Goal: Task Accomplishment & Management: Use online tool/utility

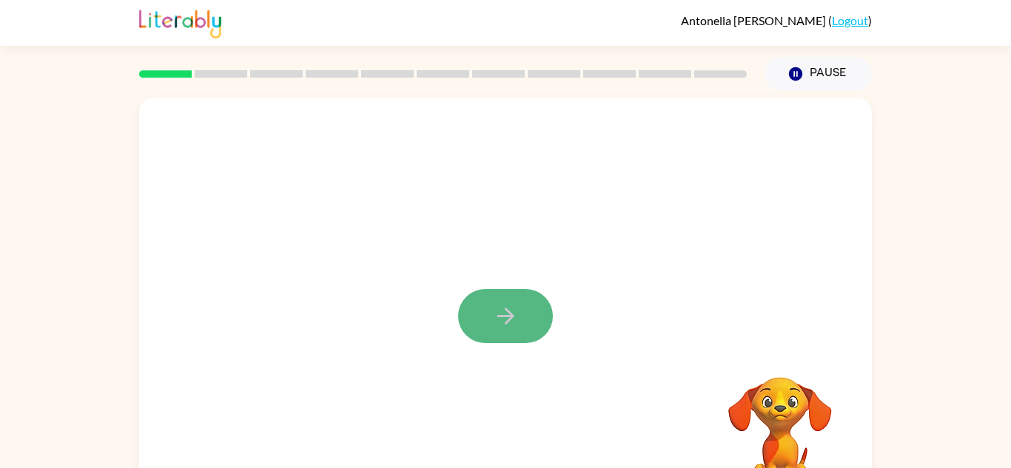
click at [494, 331] on button "button" at bounding box center [505, 316] width 95 height 54
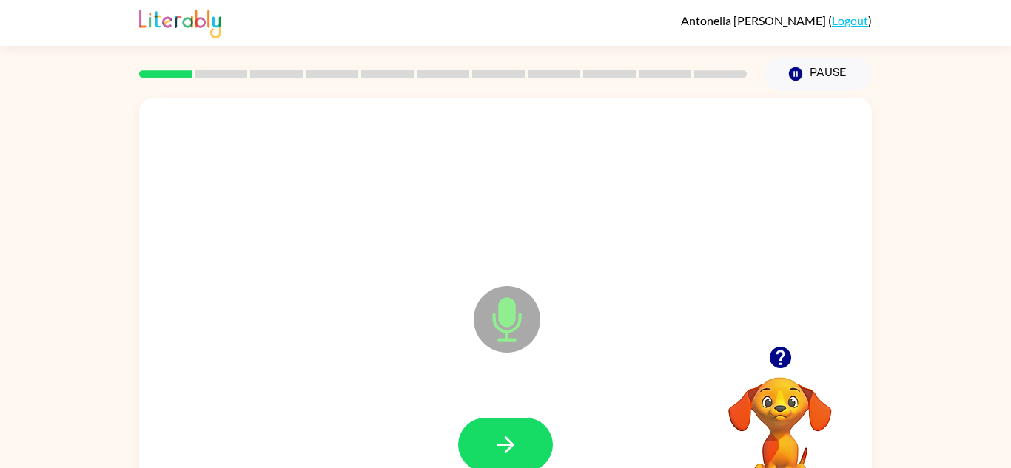
click at [531, 339] on icon at bounding box center [507, 319] width 67 height 67
click at [528, 427] on button "button" at bounding box center [505, 445] width 95 height 54
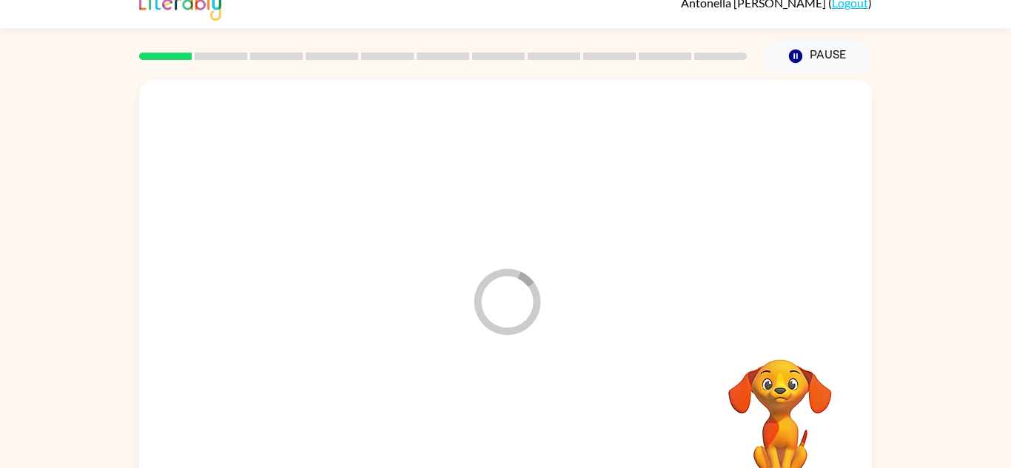
scroll to position [18, 0]
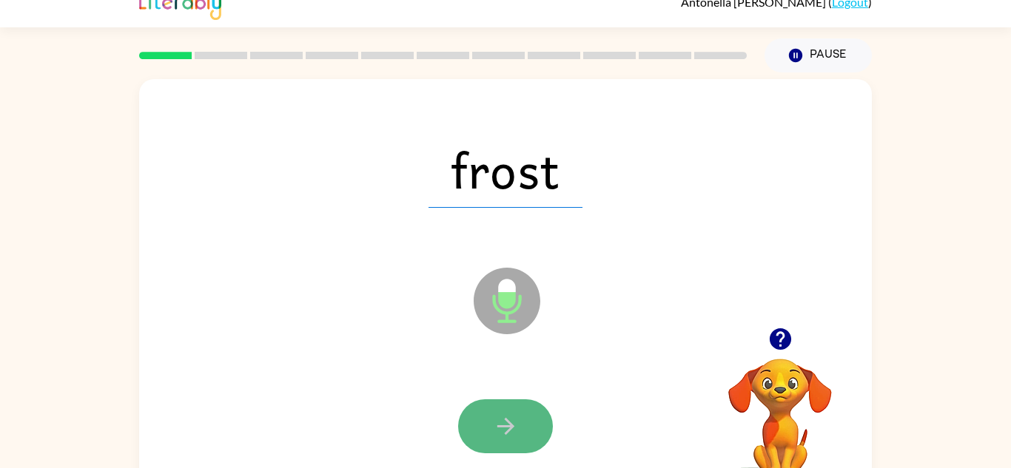
click at [514, 424] on icon "button" at bounding box center [506, 427] width 26 height 26
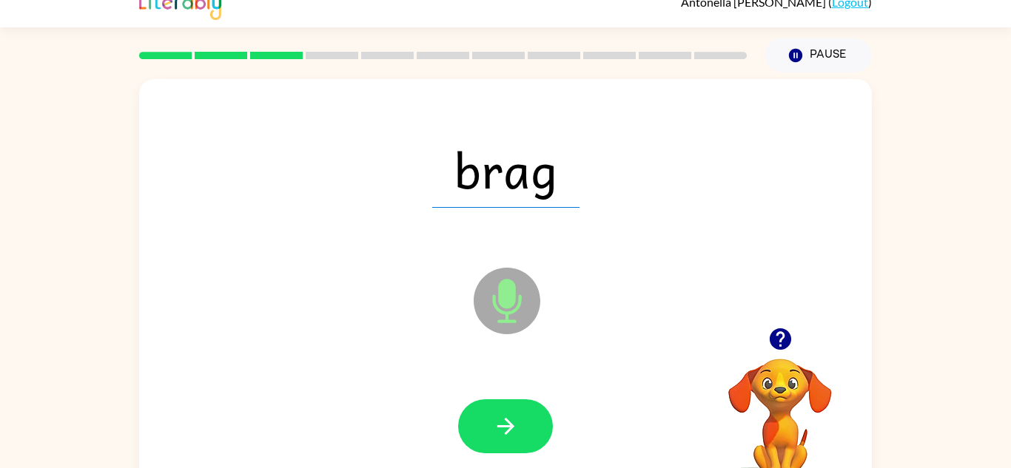
click at [523, 275] on icon at bounding box center [507, 301] width 67 height 67
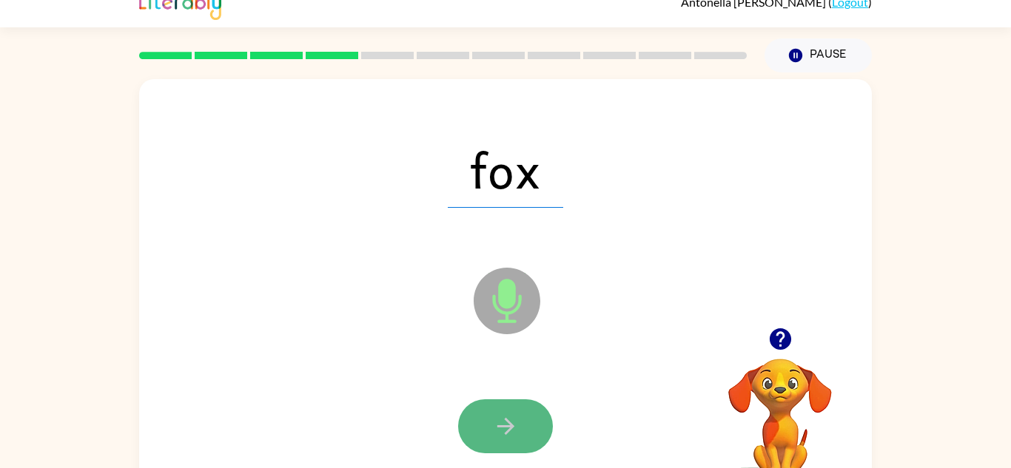
click at [531, 425] on button "button" at bounding box center [505, 427] width 95 height 54
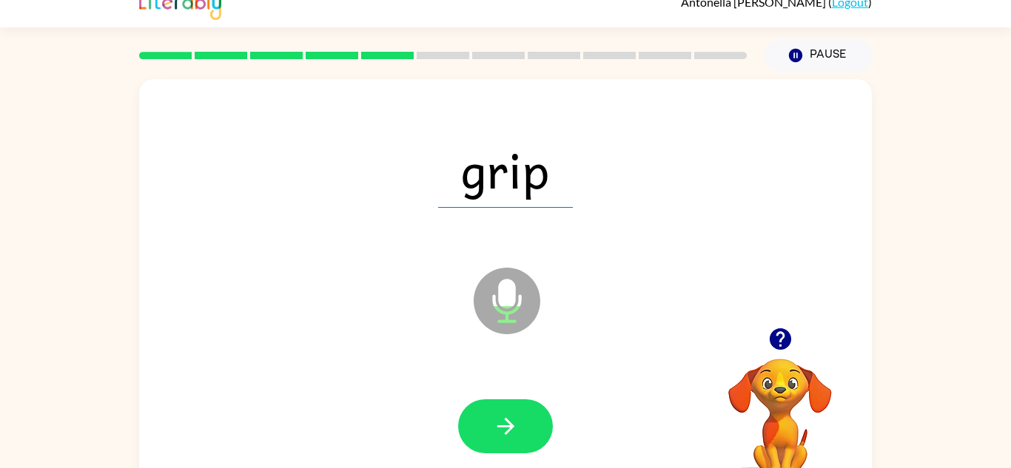
click at [812, 383] on video "Your browser must support playing .mp4 files to use Literably. Please try using…" at bounding box center [780, 410] width 148 height 148
click at [792, 386] on video "Your browser must support playing .mp4 files to use Literably. Please try using…" at bounding box center [780, 410] width 148 height 148
click at [780, 338] on icon "button" at bounding box center [780, 339] width 26 height 26
click at [805, 60] on button "Pause Pause" at bounding box center [817, 55] width 107 height 34
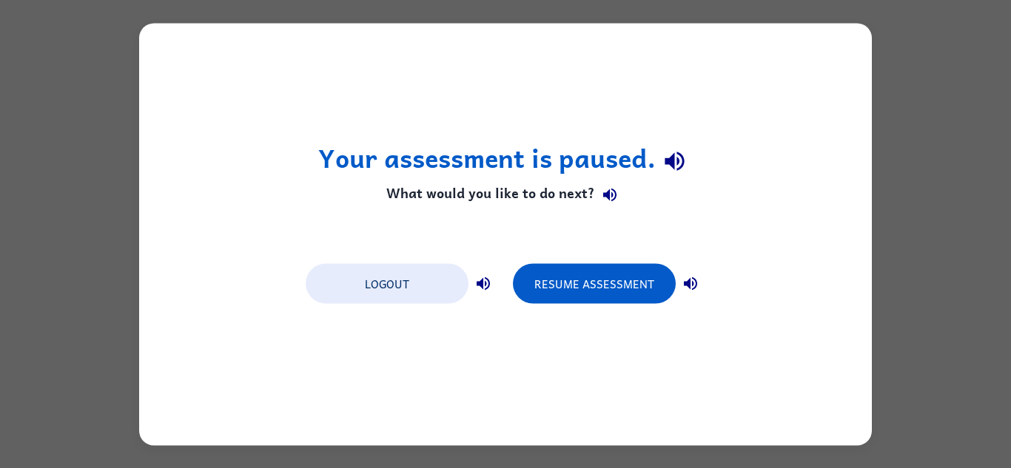
click at [984, 74] on div "Your assessment is paused. What would you like to do next? Logout Resume Assess…" at bounding box center [505, 234] width 1011 height 468
click at [109, 259] on div "Your assessment is paused. What would you like to do next? Logout Resume Assess…" at bounding box center [505, 234] width 1011 height 468
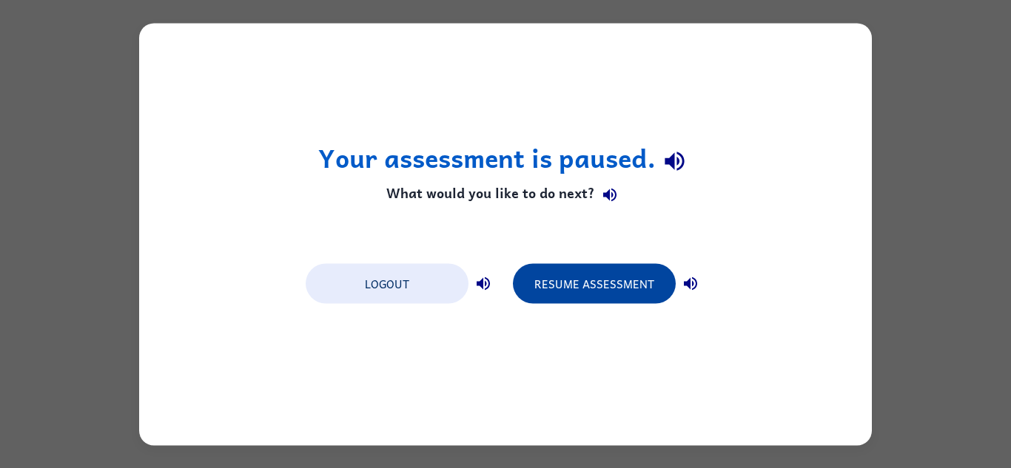
click at [553, 299] on button "Resume Assessment" at bounding box center [594, 283] width 163 height 40
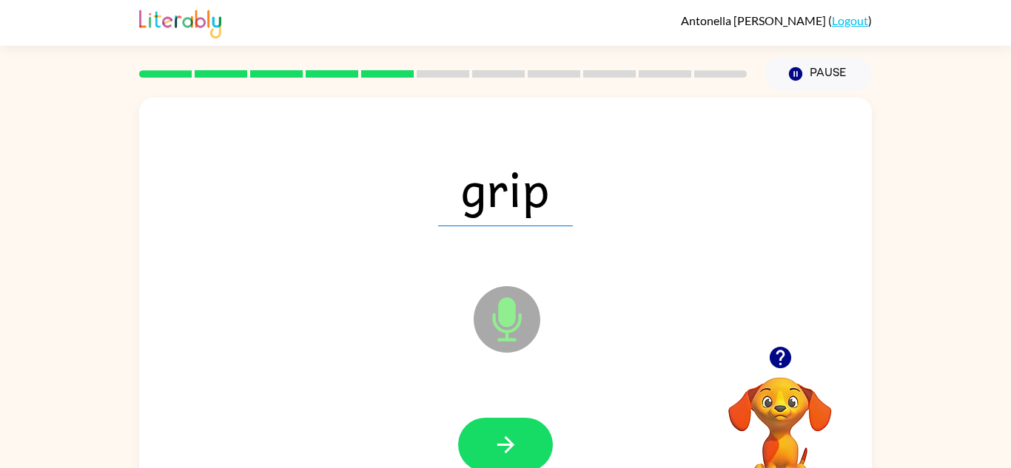
click at [553, 299] on icon "Microphone The Microphone is here when it is your turn to talk" at bounding box center [581, 338] width 222 height 111
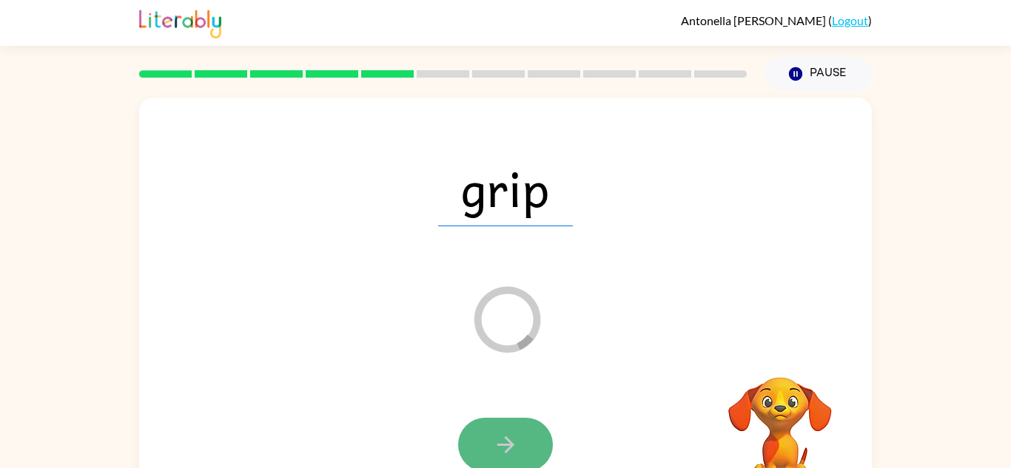
click at [501, 445] on icon "button" at bounding box center [504, 445] width 17 height 17
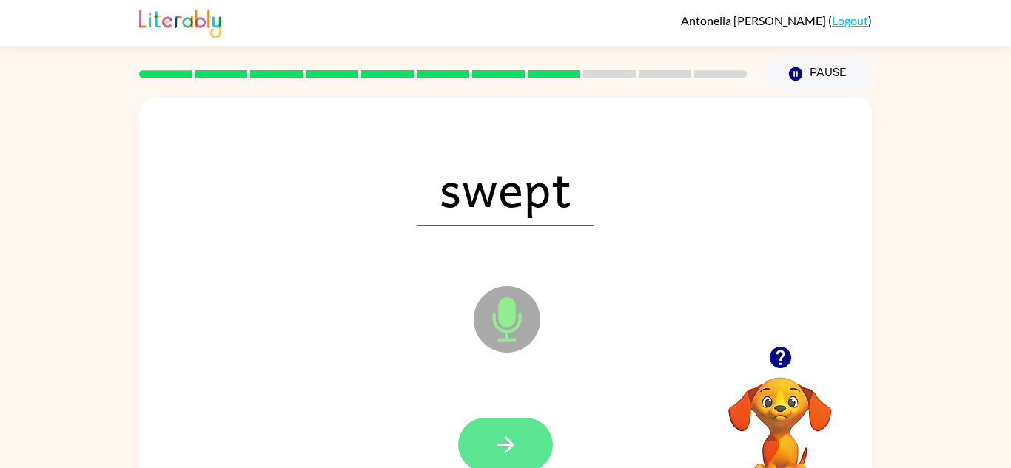
click at [533, 437] on button "button" at bounding box center [505, 445] width 95 height 54
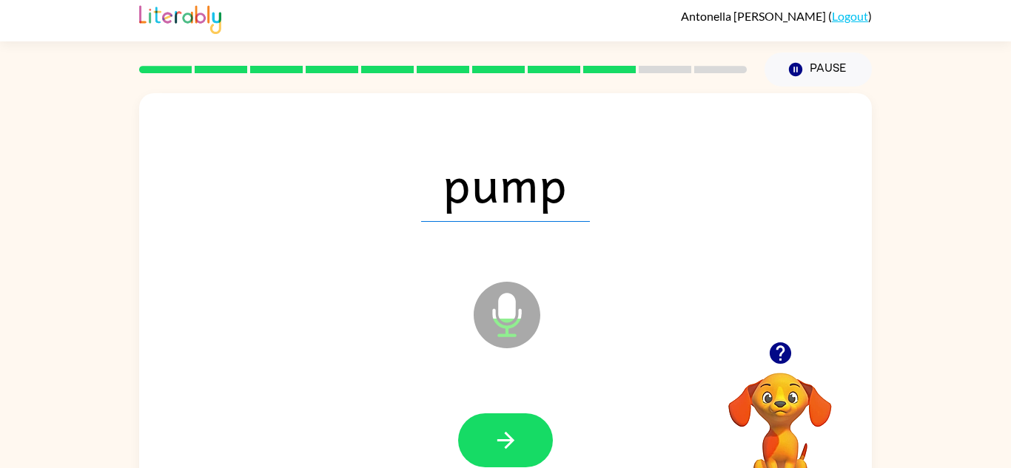
scroll to position [5, 0]
